Goal: Task Accomplishment & Management: Manage account settings

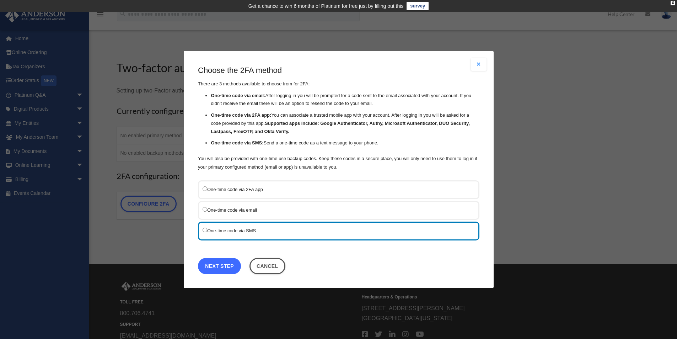
click at [227, 268] on link "Next Step" at bounding box center [219, 266] width 43 height 16
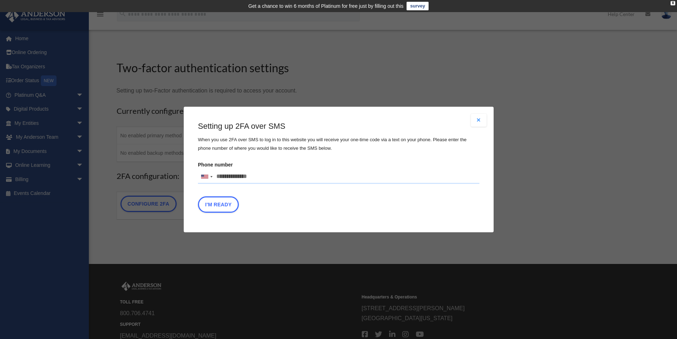
click at [240, 172] on input "Phone number United States +1 United Kingdom +44 Afghanistan (‫افغانستان‬‎) +93…" at bounding box center [339, 177] width 282 height 14
type input "**********"
click at [228, 206] on button "I'm Ready" at bounding box center [218, 204] width 41 height 16
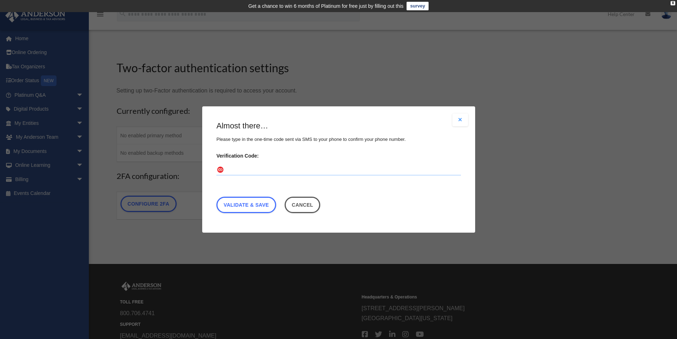
click at [246, 170] on input "Verification Code:" at bounding box center [338, 169] width 245 height 11
type input "******"
click at [244, 202] on link "Validate & Save" at bounding box center [246, 205] width 60 height 16
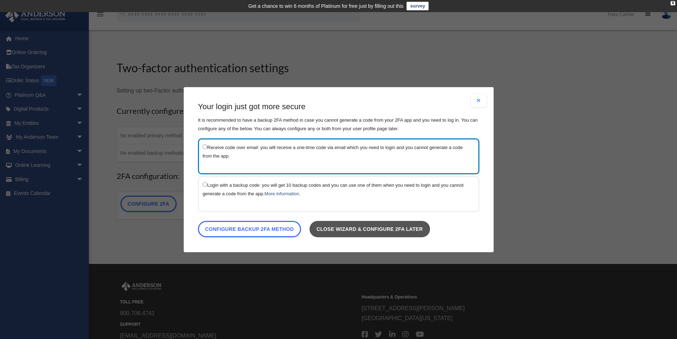
drag, startPoint x: 361, startPoint y: 226, endPoint x: 321, endPoint y: 209, distance: 44.0
click at [361, 226] on link "Close wizard & configure 2FA later" at bounding box center [369, 228] width 120 height 16
click at [479, 103] on button "Close modal" at bounding box center [479, 100] width 16 height 13
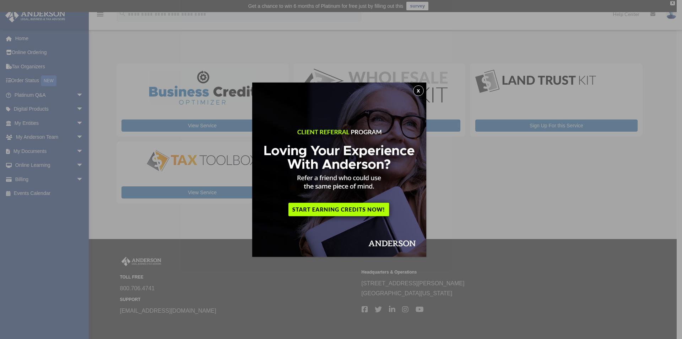
click at [421, 91] on button "x" at bounding box center [418, 90] width 11 height 11
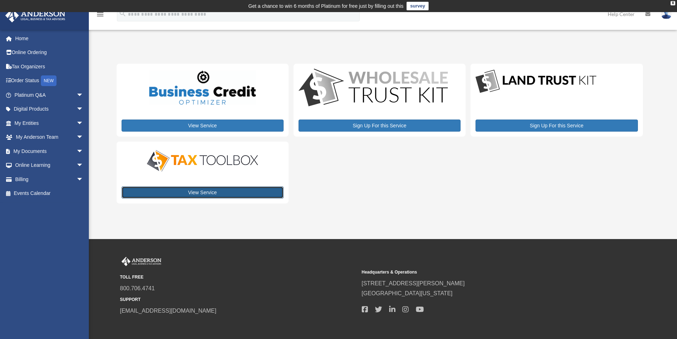
click at [215, 195] on link "View Service" at bounding box center [203, 192] width 162 height 12
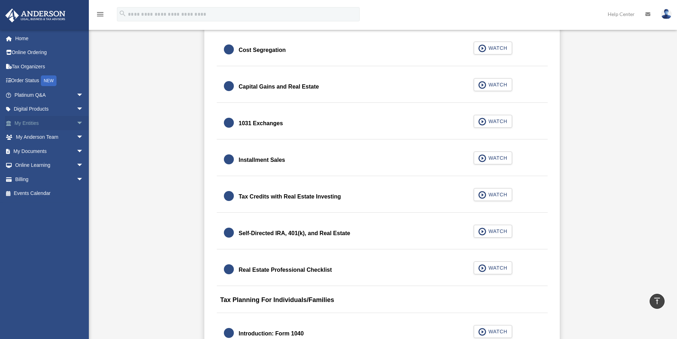
scroll to position [782, 0]
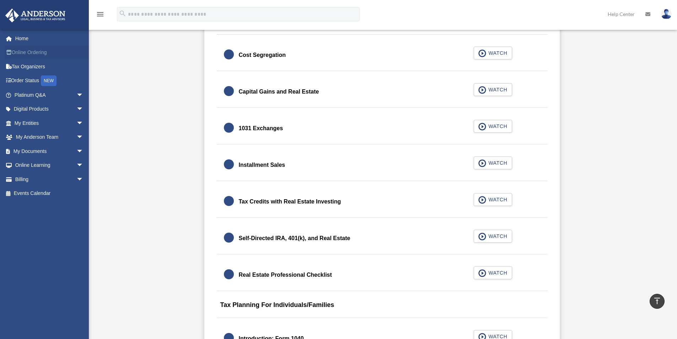
click at [34, 54] on link "Online Ordering" at bounding box center [49, 52] width 89 height 14
click at [29, 54] on link "Online Ordering" at bounding box center [49, 52] width 89 height 14
